Goal: Answer question/provide support: Share knowledge or assist other users

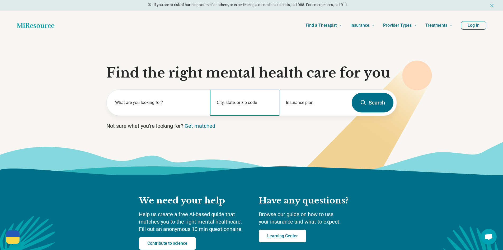
click at [233, 101] on div "City, state, or zip code" at bounding box center [244, 103] width 69 height 26
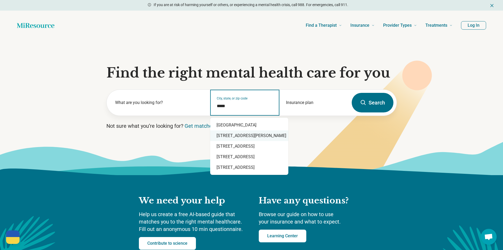
type input "*****"
click at [385, 103] on button "Search" at bounding box center [373, 103] width 42 height 20
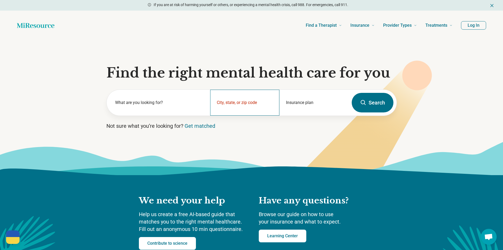
click at [256, 111] on div "City, state, or zip code" at bounding box center [244, 103] width 69 height 26
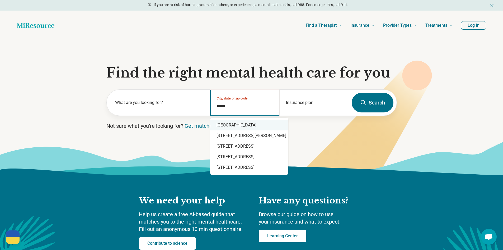
click at [249, 122] on div "Harrisonburg, VA 22801" at bounding box center [249, 125] width 78 height 11
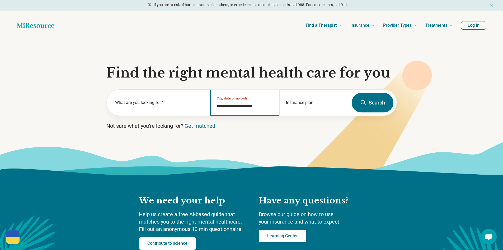
type input "**********"
click at [379, 101] on button "Search" at bounding box center [373, 103] width 42 height 20
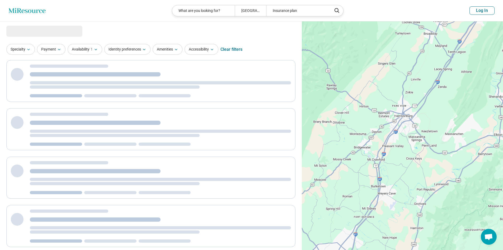
select select "***"
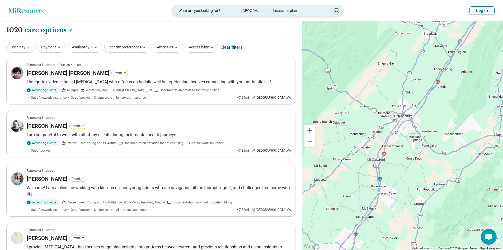
click at [217, 11] on div "What are you looking for?" at bounding box center [203, 10] width 63 height 11
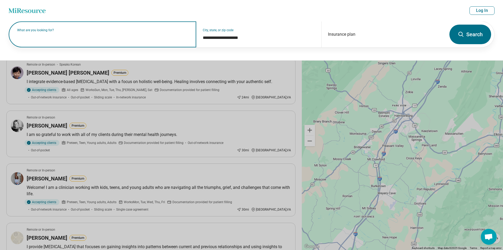
click at [101, 38] on input "text" at bounding box center [103, 37] width 173 height 6
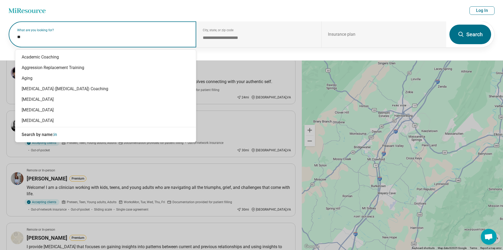
type input "*"
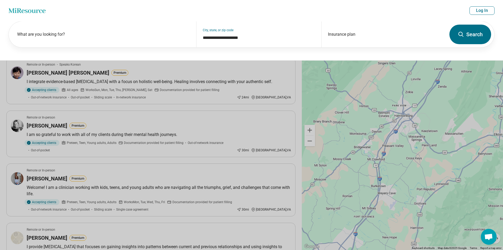
click at [472, 35] on button "Search" at bounding box center [471, 35] width 42 height 20
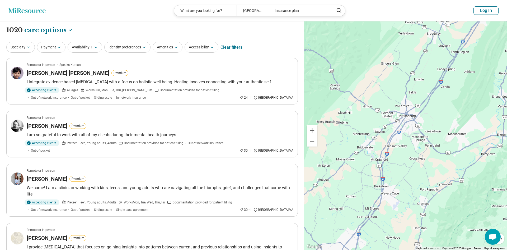
click at [52, 54] on div "Providers" at bounding box center [47, 54] width 45 height 11
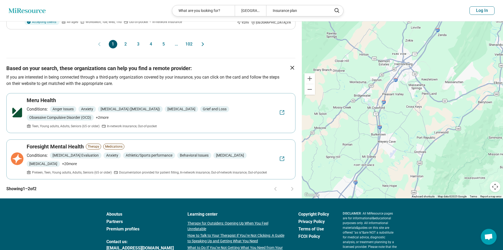
scroll to position [520, 0]
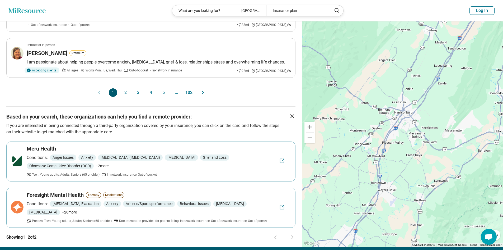
click at [163, 88] on button "5" at bounding box center [164, 92] width 8 height 8
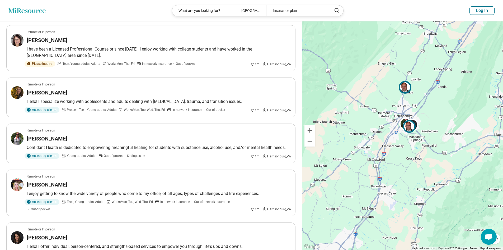
scroll to position [238, 0]
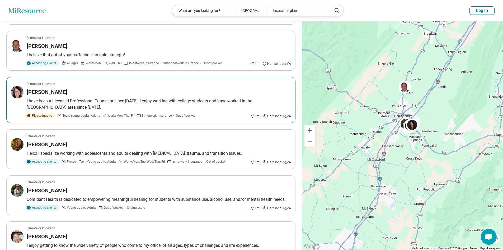
click at [60, 88] on div "Nicole Curtis" at bounding box center [159, 91] width 264 height 7
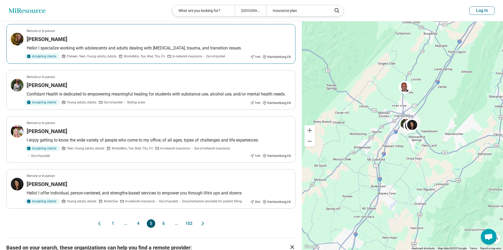
scroll to position [343, 0]
click at [139, 218] on button "4" at bounding box center [138, 222] width 8 height 8
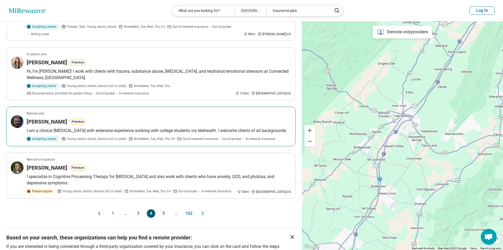
scroll to position [423, 0]
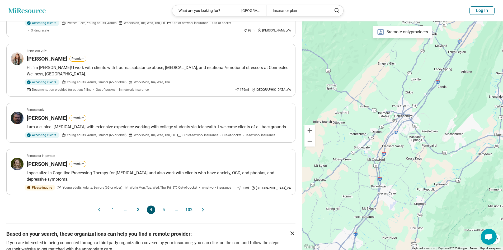
click at [162, 205] on button "5" at bounding box center [164, 209] width 8 height 8
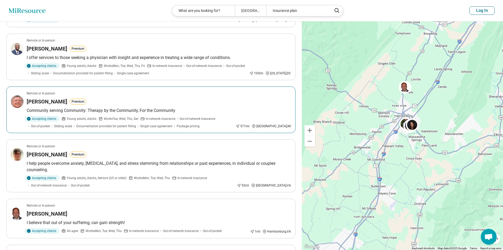
scroll to position [79, 0]
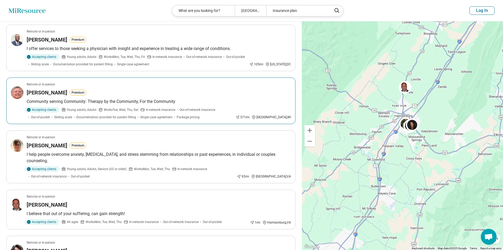
click at [208, 111] on span "Out-of-network insurance" at bounding box center [198, 109] width 36 height 5
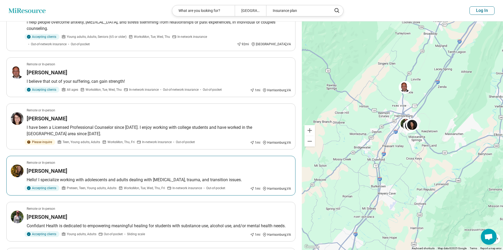
scroll to position [343, 0]
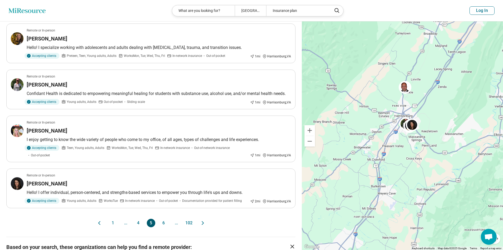
click at [164, 218] on button "6" at bounding box center [164, 222] width 8 height 8
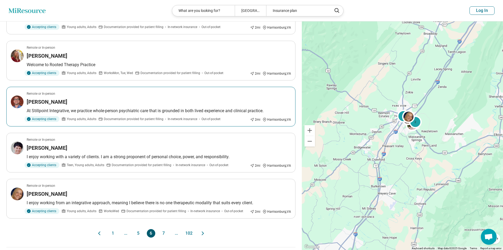
scroll to position [317, 0]
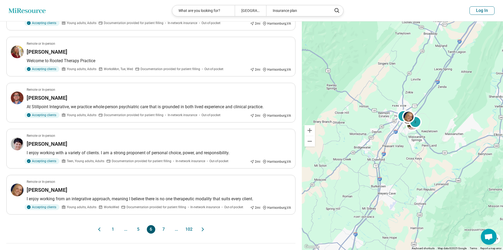
click at [164, 229] on button "7" at bounding box center [164, 229] width 8 height 8
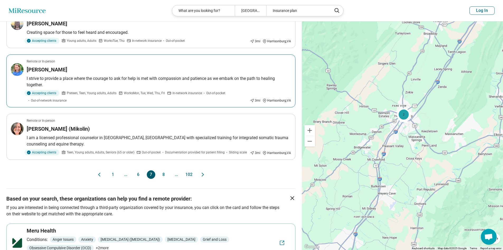
scroll to position [396, 0]
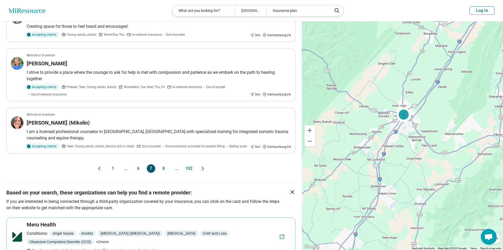
click at [164, 171] on button "8" at bounding box center [164, 168] width 8 height 8
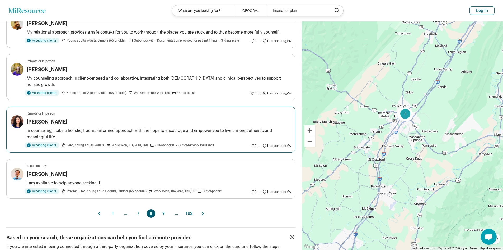
scroll to position [370, 0]
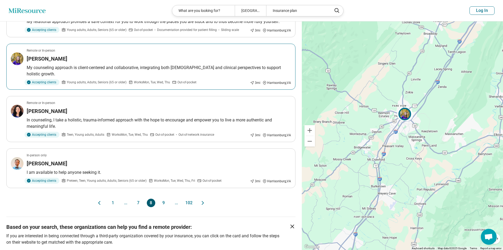
click at [101, 64] on p "My counseling approach is client-centered and collaborative, integrating both B…" at bounding box center [159, 70] width 264 height 13
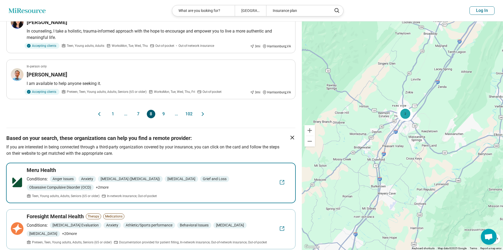
scroll to position [449, 0]
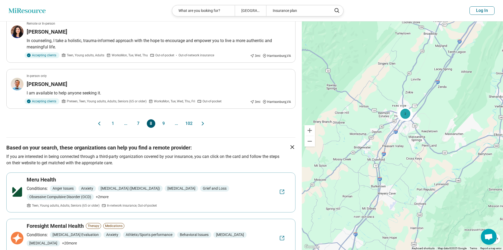
click at [165, 119] on button "9" at bounding box center [164, 123] width 8 height 8
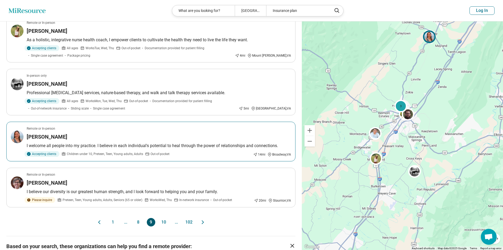
scroll to position [396, 0]
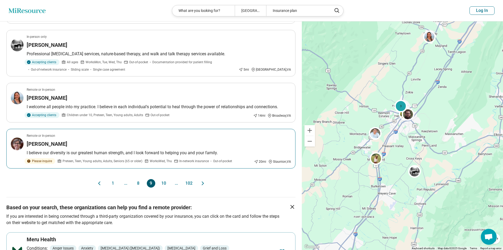
click at [142, 148] on article "Remote or In-person Charles Shepard I believe our diversity is our greatest hum…" at bounding box center [150, 149] width 289 height 40
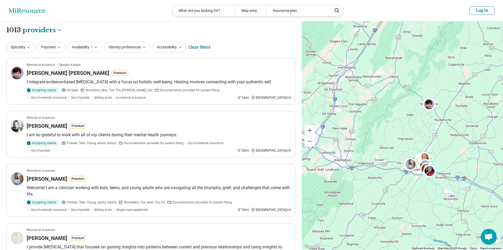
drag, startPoint x: 420, startPoint y: 194, endPoint x: 354, endPoint y: 107, distance: 109.3
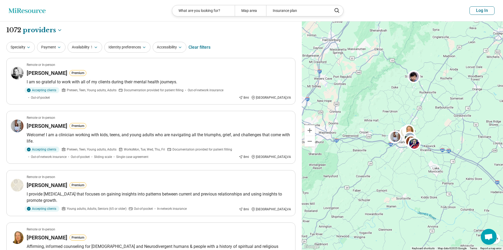
drag, startPoint x: 451, startPoint y: 160, endPoint x: 430, endPoint y: 119, distance: 46.8
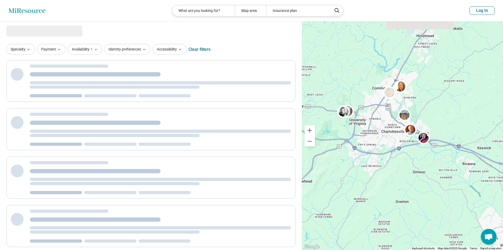
drag, startPoint x: 389, startPoint y: 115, endPoint x: 393, endPoint y: 200, distance: 84.9
click at [393, 200] on div "2" at bounding box center [402, 135] width 201 height 229
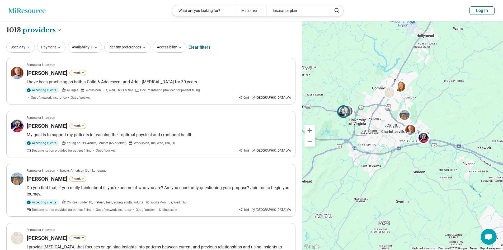
click at [344, 113] on img at bounding box center [343, 111] width 13 height 13
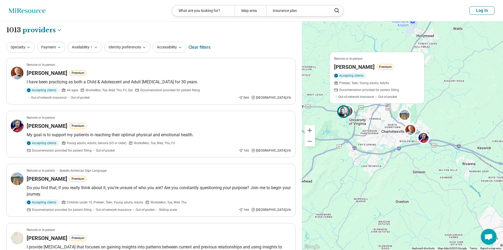
click at [349, 64] on h3 "[PERSON_NAME]" at bounding box center [354, 66] width 41 height 7
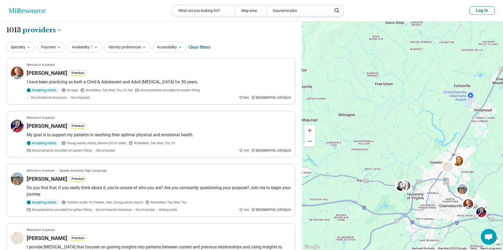
drag, startPoint x: 358, startPoint y: 147, endPoint x: 417, endPoint y: 223, distance: 96.4
click at [417, 223] on div "2" at bounding box center [402, 135] width 201 height 229
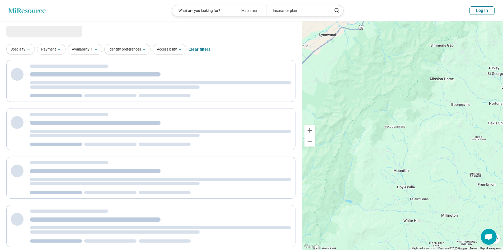
drag, startPoint x: 353, startPoint y: 104, endPoint x: 456, endPoint y: 203, distance: 142.8
click at [456, 203] on div "2" at bounding box center [402, 135] width 201 height 229
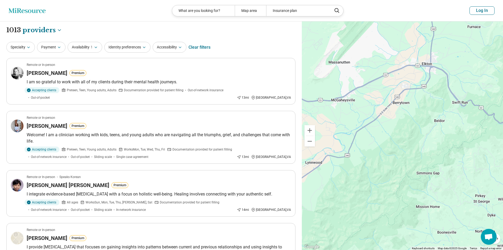
drag, startPoint x: 401, startPoint y: 108, endPoint x: 384, endPoint y: 234, distance: 127.1
click at [384, 234] on div "2" at bounding box center [402, 135] width 201 height 229
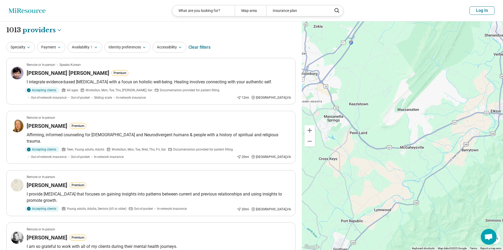
drag, startPoint x: 385, startPoint y: 174, endPoint x: 455, endPoint y: 219, distance: 83.4
click at [455, 219] on div "2" at bounding box center [402, 135] width 201 height 229
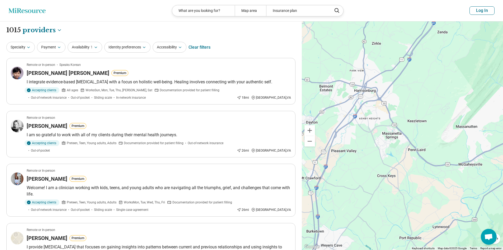
drag, startPoint x: 346, startPoint y: 163, endPoint x: 389, endPoint y: 178, distance: 45.5
click at [389, 178] on div at bounding box center [402, 135] width 201 height 229
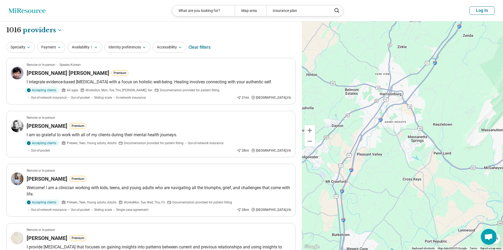
drag, startPoint x: 389, startPoint y: 178, endPoint x: 419, endPoint y: 182, distance: 30.7
click at [419, 182] on div at bounding box center [402, 135] width 201 height 229
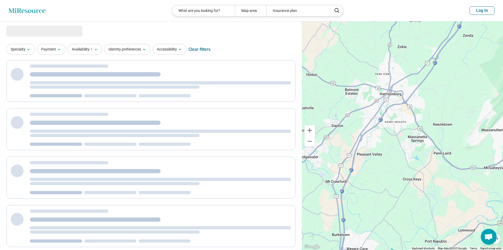
select select "********"
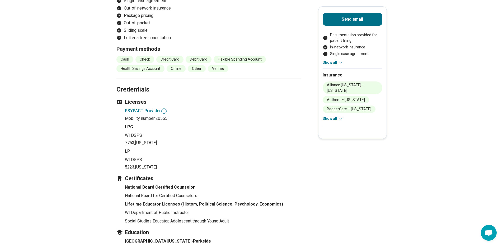
scroll to position [528, 0]
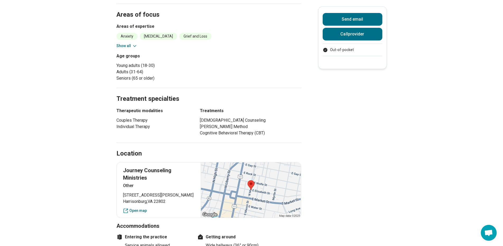
scroll to position [132, 0]
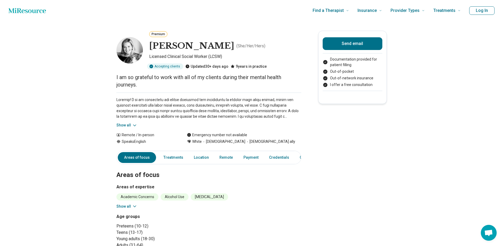
click at [486, 8] on button "Log In" at bounding box center [481, 10] width 25 height 8
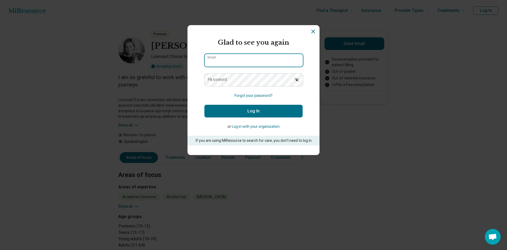
click at [220, 57] on input "Email" at bounding box center [254, 60] width 98 height 13
type input "**********"
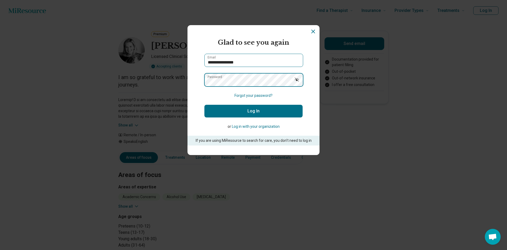
click at [204, 105] on button "Log In" at bounding box center [253, 111] width 98 height 13
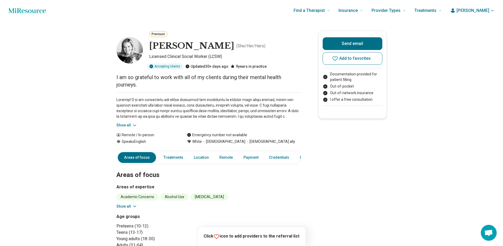
click at [490, 11] on span "[PERSON_NAME]" at bounding box center [473, 10] width 33 height 6
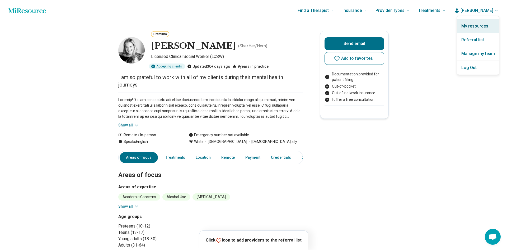
click at [485, 26] on link "My resources" at bounding box center [478, 26] width 42 height 14
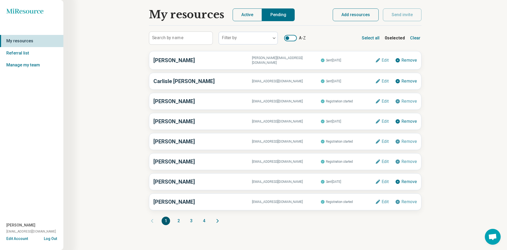
click at [357, 17] on button "Add resources" at bounding box center [356, 14] width 46 height 13
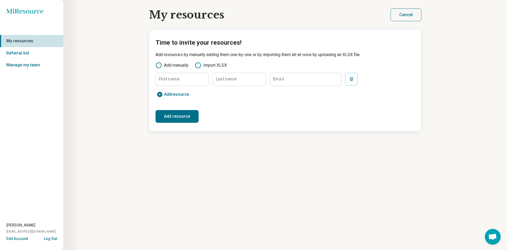
click at [406, 14] on button "Cancel" at bounding box center [406, 14] width 31 height 13
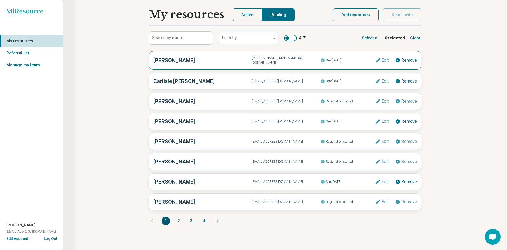
click at [288, 60] on span "[PERSON_NAME][EMAIL_ADDRESS][DOMAIN_NAME]" at bounding box center [286, 60] width 68 height 10
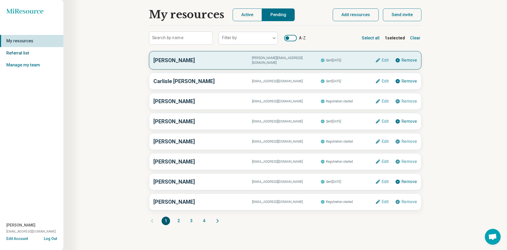
click at [21, 54] on link "Referral list" at bounding box center [31, 53] width 63 height 12
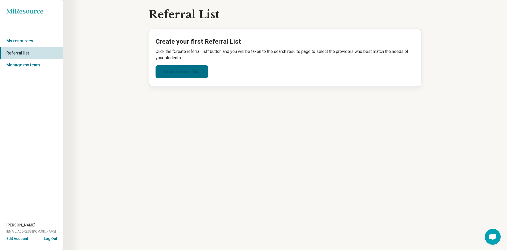
click at [168, 72] on link "Create referral list" at bounding box center [182, 71] width 53 height 13
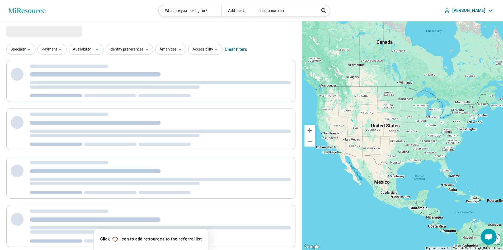
select select "***"
